Goal: Task Accomplishment & Management: Complete application form

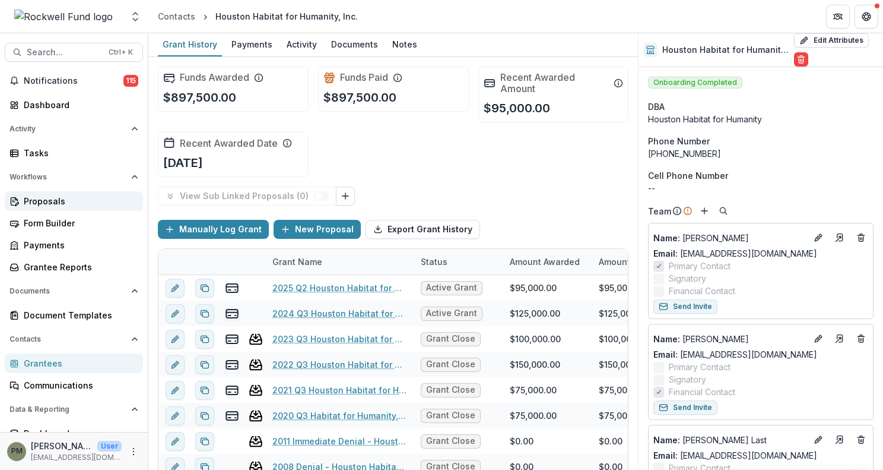
click at [75, 204] on div "Proposals" at bounding box center [79, 201] width 110 height 12
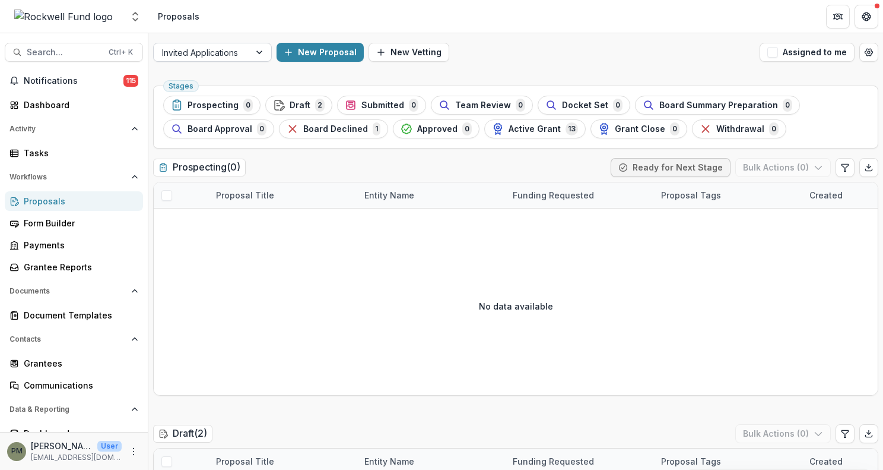
click at [230, 52] on div at bounding box center [202, 52] width 80 height 15
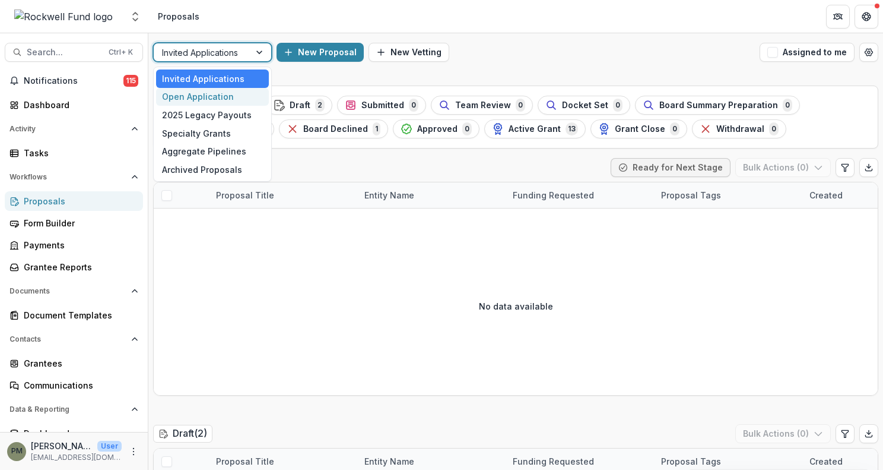
click at [232, 97] on div "Open Application" at bounding box center [212, 97] width 113 height 18
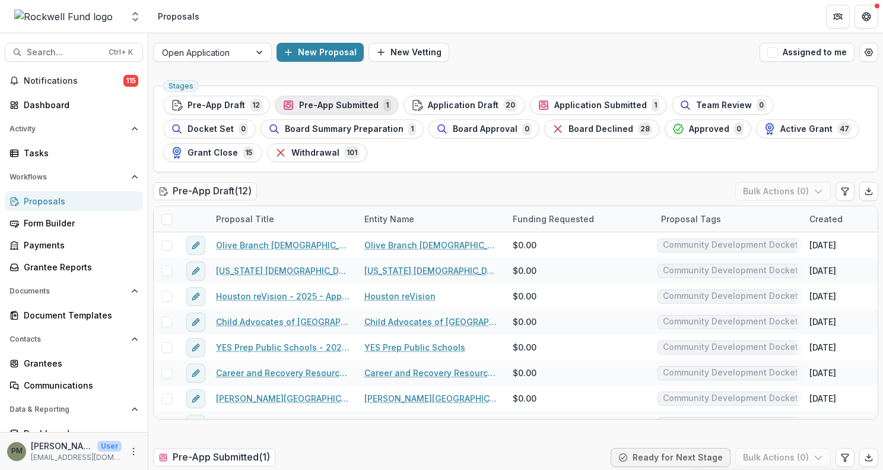
click at [349, 103] on span "Pre-App Submitted" at bounding box center [339, 105] width 80 height 10
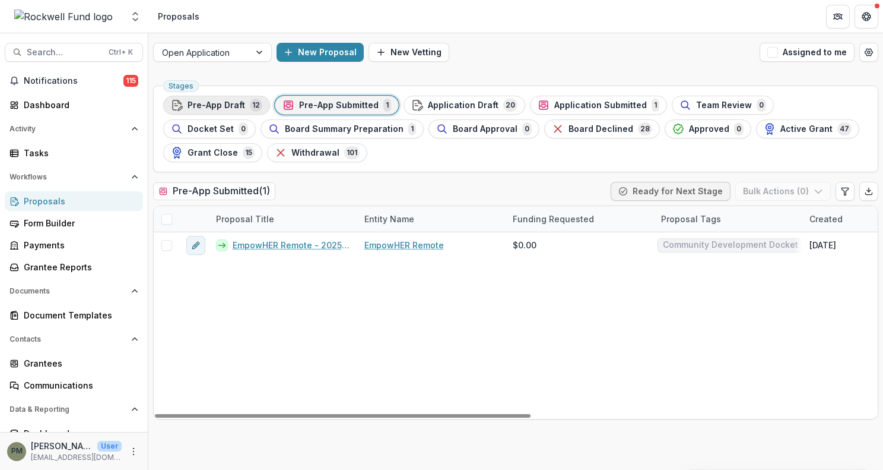
click at [232, 104] on span "Pre-App Draft" at bounding box center [217, 105] width 58 height 10
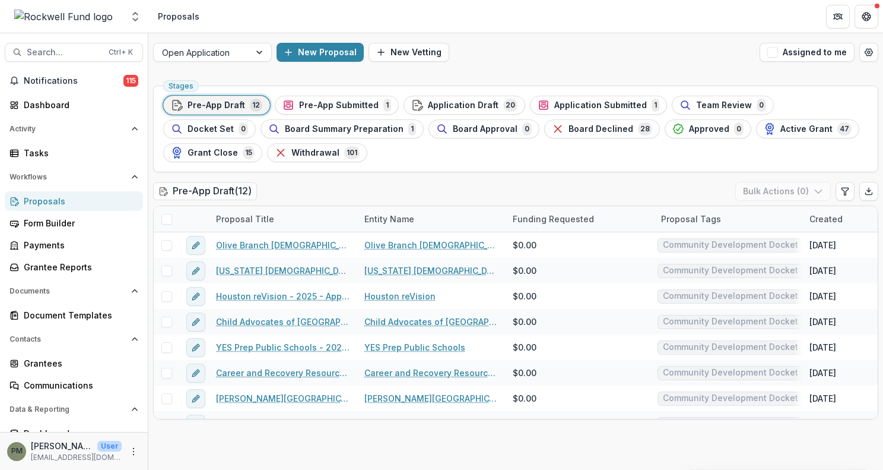
click at [465, 99] on div "Application Draft 20" at bounding box center [464, 105] width 106 height 13
